Goal: Task Accomplishment & Management: Use online tool/utility

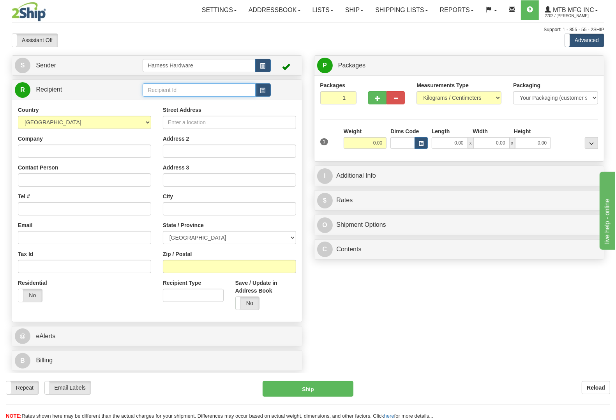
click at [195, 85] on input "text" at bounding box center [199, 89] width 113 height 13
type input "n"
click at [263, 90] on span "button" at bounding box center [262, 90] width 5 height 5
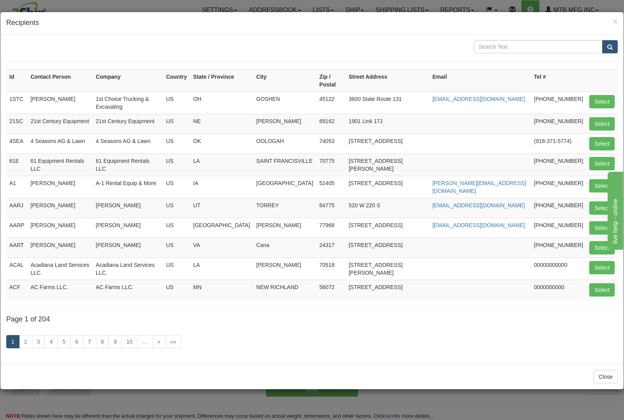
click at [519, 39] on div "Id Contact Person Company Country State / Province City Zip / Postal Street Add…" at bounding box center [311, 199] width 623 height 330
click at [523, 45] on input "text" at bounding box center [537, 46] width 129 height 13
type input "new star"
click at [602, 40] on button "submit" at bounding box center [610, 46] width 16 height 13
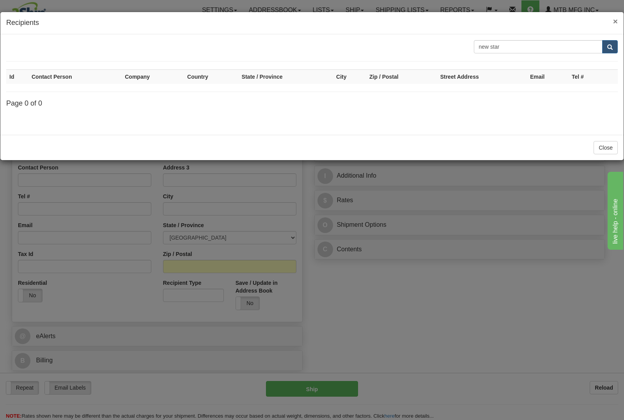
click at [616, 23] on div "× Recipients" at bounding box center [311, 23] width 623 height 22
click at [615, 18] on span "×" at bounding box center [615, 21] width 5 height 9
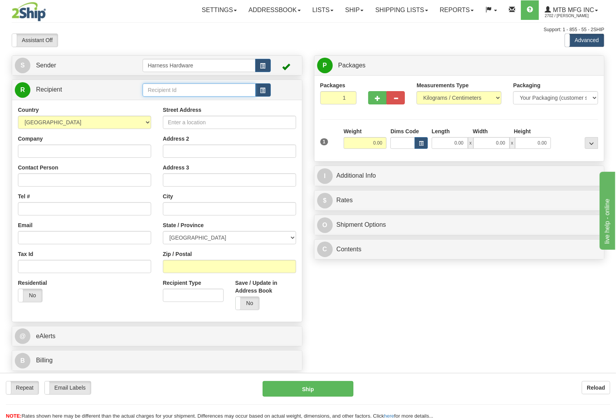
click at [177, 90] on input "text" at bounding box center [199, 89] width 113 height 13
type input "NEWS"
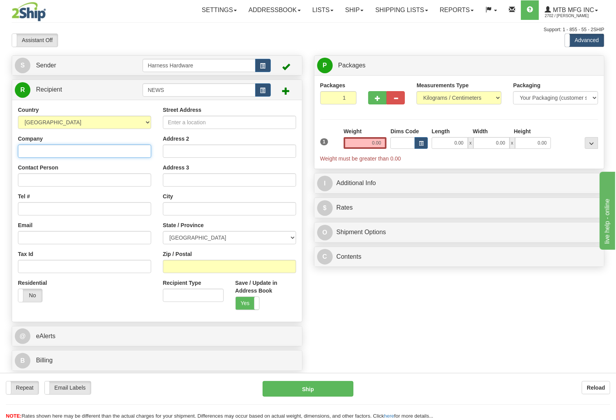
click at [73, 147] on input "Company" at bounding box center [84, 151] width 133 height 13
paste input "New Star Rentals & Equipment Ltd."
type input "New Star Rentals & Equipment Ltd."
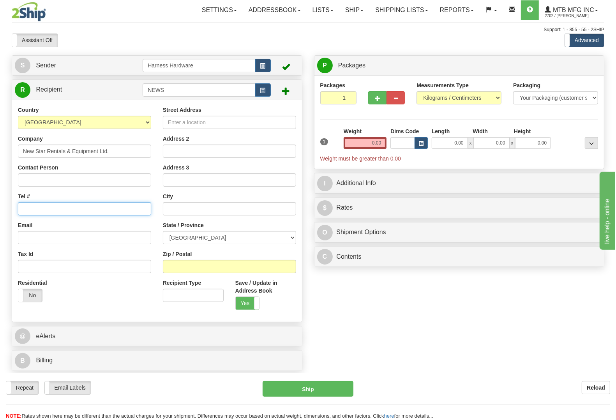
click at [39, 210] on input "Tel #" at bounding box center [84, 208] width 133 height 13
paste input "519-595-7030"
type input "519-595-7030"
click at [239, 122] on input "Street Address" at bounding box center [229, 122] width 133 height 13
paste input "6401 Apple Blossom Way"
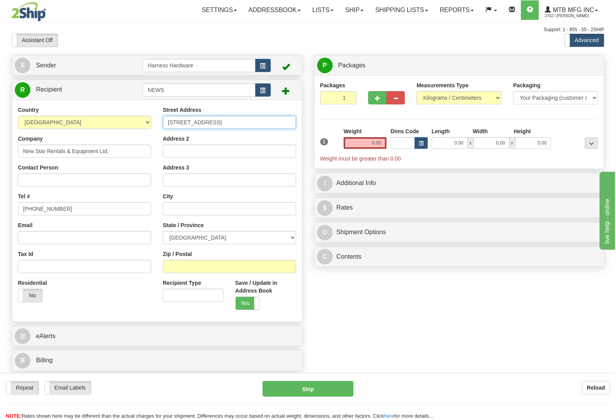
type input "6401 Apple Blossom Way"
click at [367, 143] on input "0.00" at bounding box center [365, 143] width 43 height 12
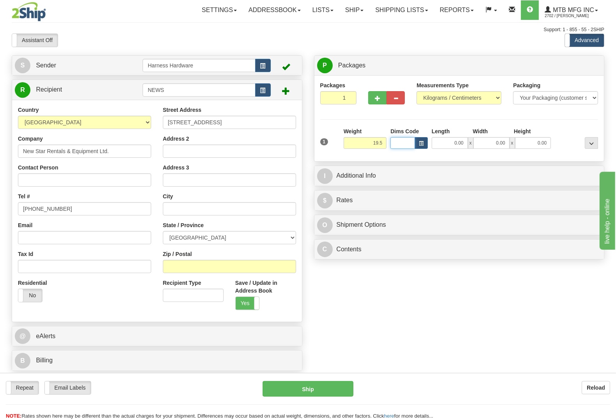
type input "19.50"
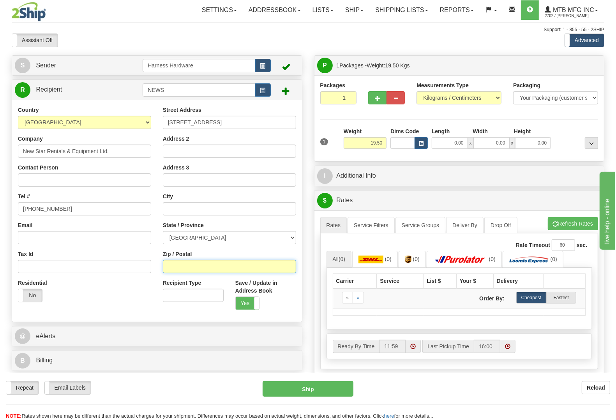
click at [208, 268] on input "Zip / Postal" at bounding box center [229, 266] width 133 height 13
paste input "N0K 1M0"
type input "N0K 1M0"
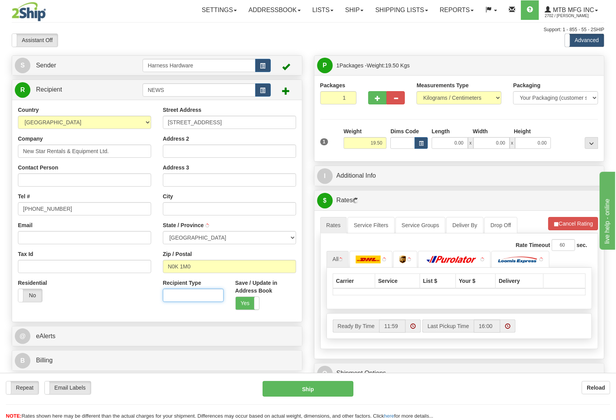
type input "MILVERTON"
select select "ON"
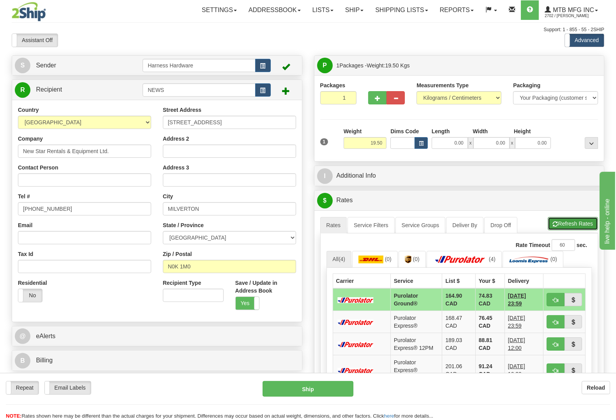
click at [564, 219] on button "Refresh Rates" at bounding box center [573, 223] width 50 height 13
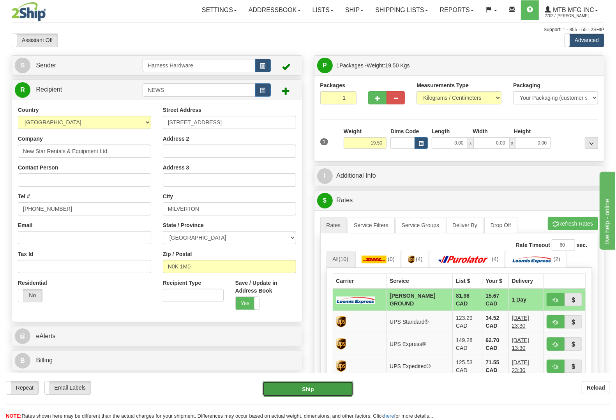
click at [314, 389] on button "Ship" at bounding box center [308, 389] width 91 height 16
type input "DD"
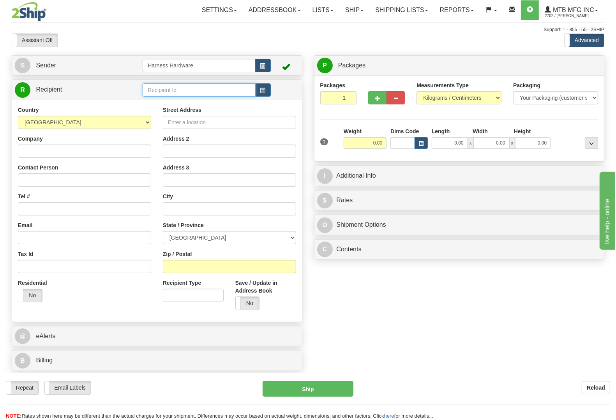
click at [178, 90] on input "text" at bounding box center [199, 89] width 113 height 13
type input "cras"
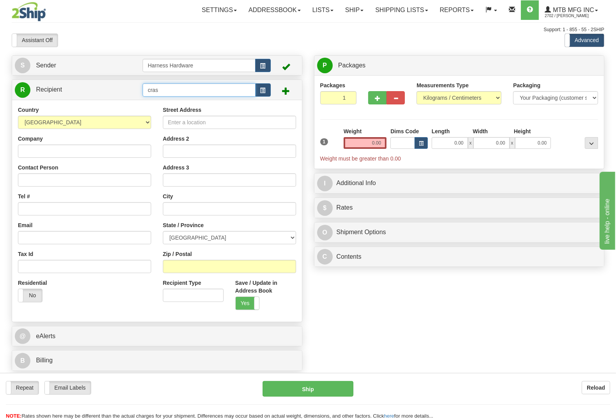
click at [178, 88] on input "cras" at bounding box center [199, 89] width 113 height 13
type input "c"
type input "CRAS"
click at [85, 141] on div "Company" at bounding box center [84, 146] width 133 height 23
click at [83, 151] on input "Company" at bounding box center [84, 151] width 133 height 13
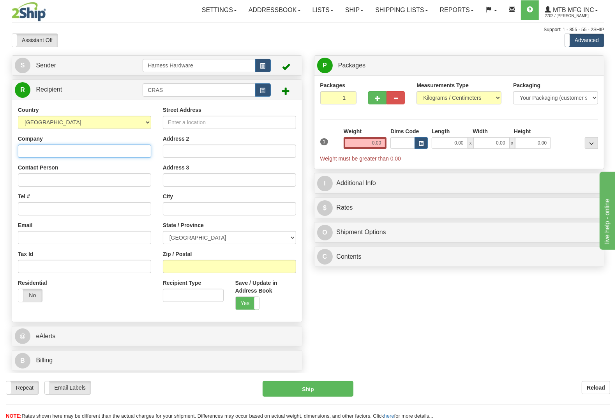
paste input "Crawler Supply Co. LLC."
type input "Crawler Supply Co. LLC."
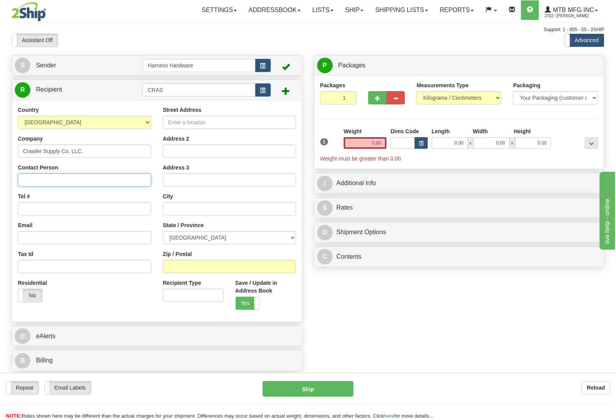
paste input "Crawler Supply Co. LLC."
type input "Crawler Supply Co. LLC."
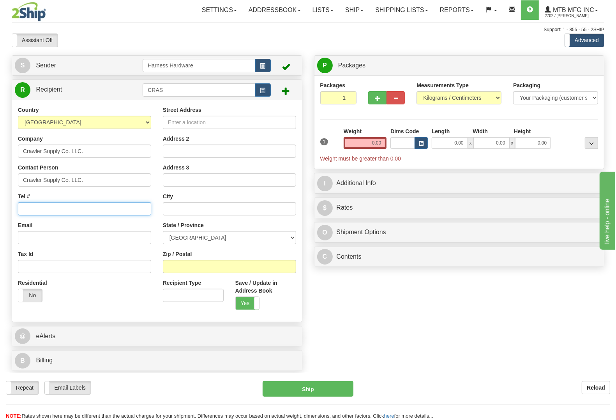
click at [57, 210] on input "Tel #" at bounding box center [84, 208] width 133 height 13
paste input "225-357-7515"
type input "225-357-7515"
click at [252, 116] on input "Street Address" at bounding box center [229, 122] width 133 height 13
paste input "6413 Airline Hwy."
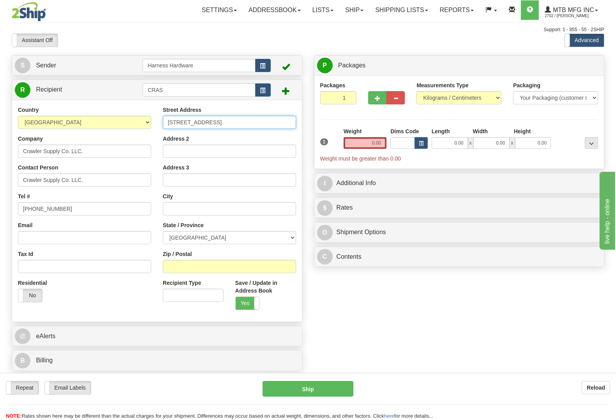
type input "6413 Airline Hwy."
click at [201, 268] on input "Zip / Postal" at bounding box center [229, 266] width 133 height 13
paste input "70805"
type input "70805"
click at [106, 119] on select "AFGHANISTAN ALAND ISLANDS ALBANIA ALGERIA AMERICAN SAMOA ANDORRA ANGOLA ANGUILL…" at bounding box center [84, 122] width 133 height 13
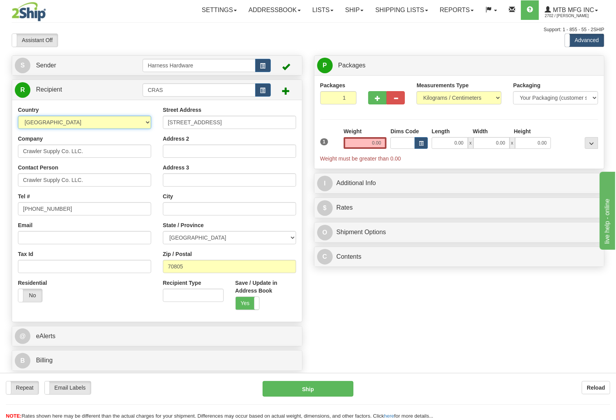
select select "US"
click at [18, 116] on select "AFGHANISTAN ALAND ISLANDS ALBANIA ALGERIA AMERICAN SAMOA ANDORRA ANGOLA ANGUILL…" at bounding box center [84, 122] width 133 height 13
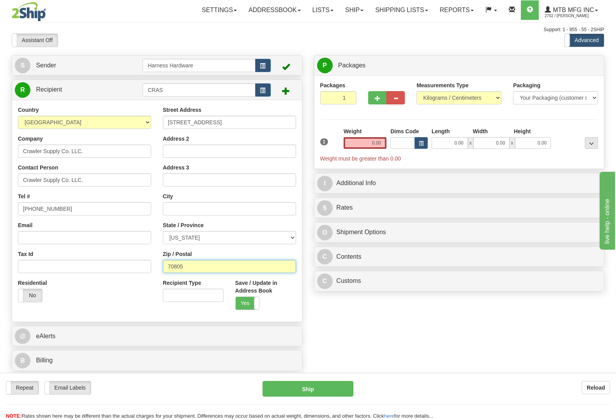
click at [198, 266] on input "70805" at bounding box center [229, 266] width 133 height 13
type input "70805"
type input "BATON ROUGE"
select select "LA"
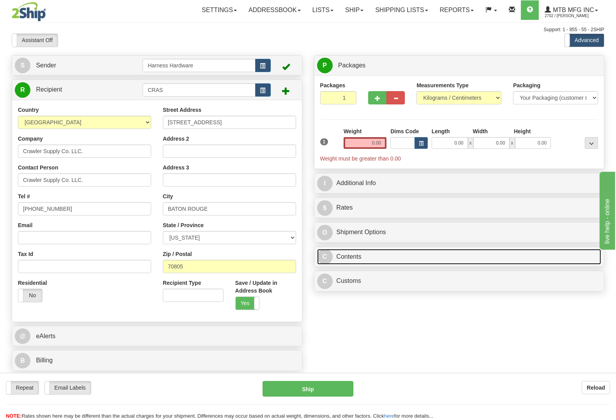
click at [358, 263] on link "C Contents" at bounding box center [459, 257] width 284 height 16
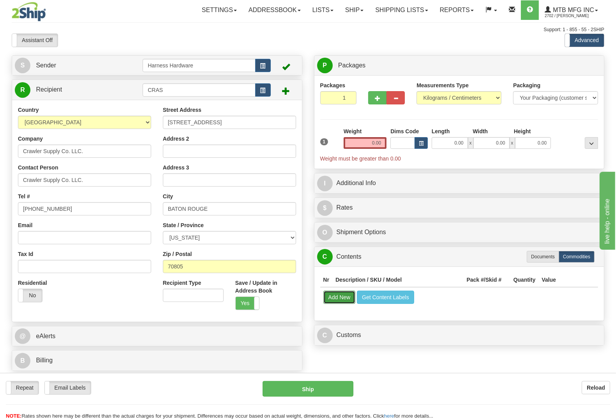
click at [330, 301] on button "Add New" at bounding box center [339, 297] width 32 height 13
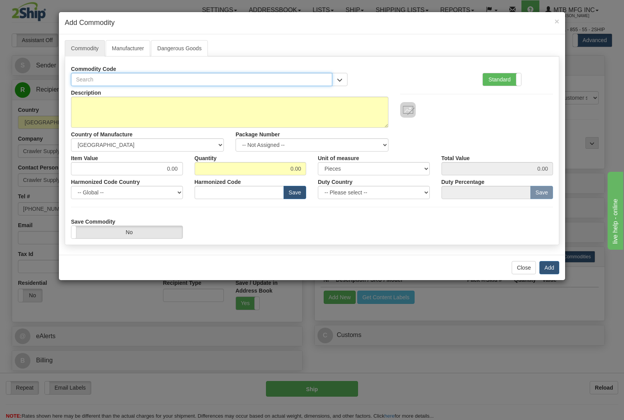
click at [187, 79] on input "text" at bounding box center [201, 79] width 261 height 13
type input "1627"
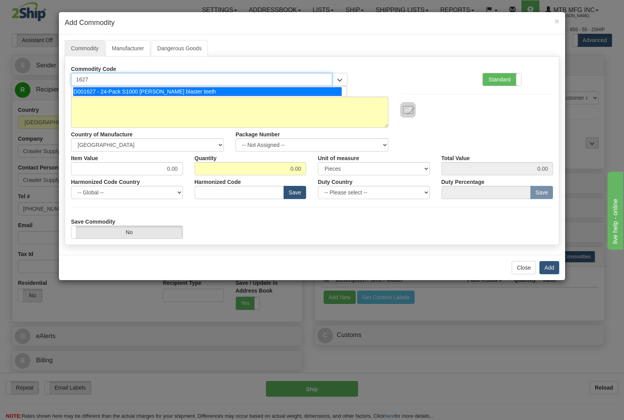
click at [178, 90] on div "D001627 - 24-Pack S1000 stump blaster teeth" at bounding box center [207, 91] width 268 height 9
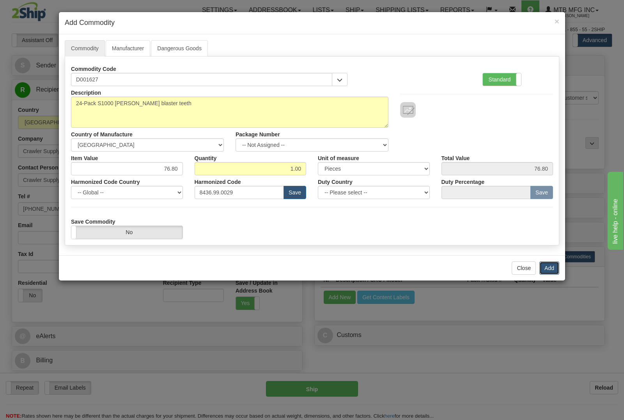
click at [544, 265] on button "Add" at bounding box center [549, 267] width 20 height 13
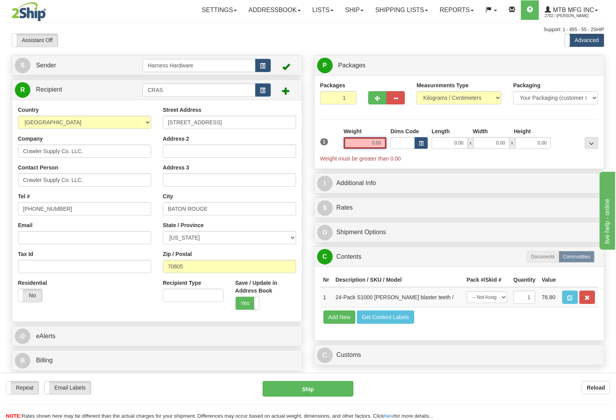
click at [355, 138] on div "Weight 0.00" at bounding box center [365, 137] width 43 height 21
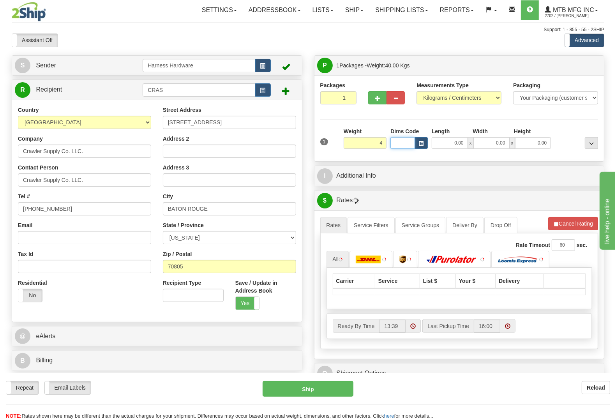
type input "4.00"
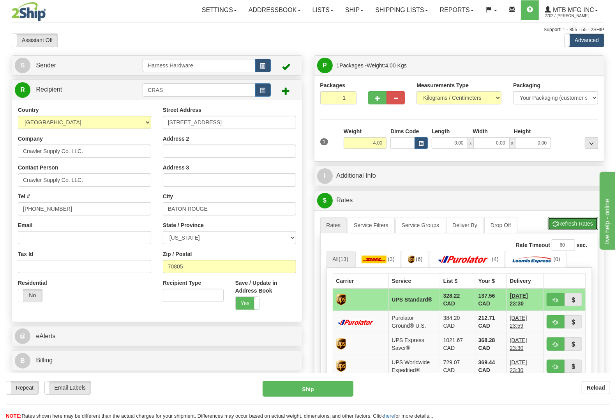
click at [566, 222] on button "Refresh Rates" at bounding box center [573, 223] width 50 height 13
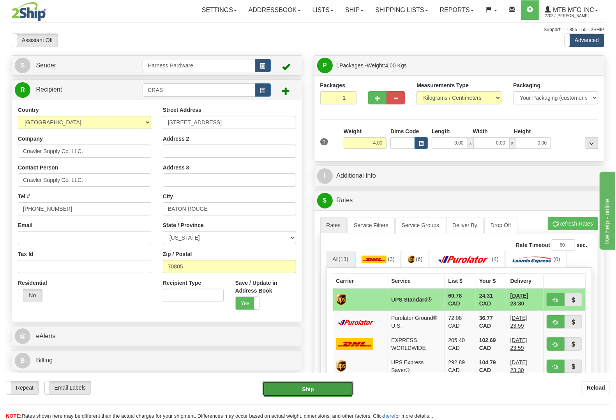
click at [305, 389] on button "Ship" at bounding box center [308, 389] width 91 height 16
type input "11"
